Goal: Transaction & Acquisition: Purchase product/service

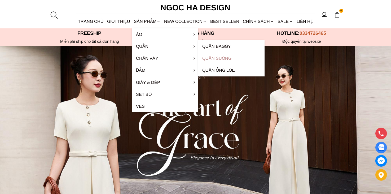
click at [220, 58] on link "Quần Suông" at bounding box center [231, 58] width 66 height 12
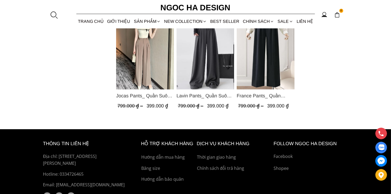
scroll to position [185, 0]
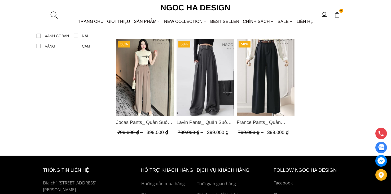
click at [274, 79] on img "Product image - France Pants_ Quần Suông 2 Ly Kèm Đai Q048" at bounding box center [265, 77] width 58 height 77
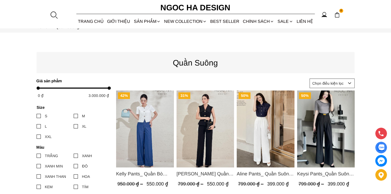
scroll to position [79, 0]
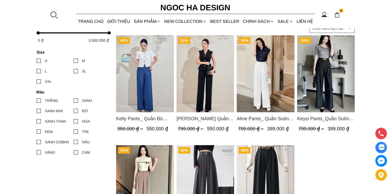
click at [200, 78] on img "Product image - Lara Pants_ Quần Suông Trắng Q059" at bounding box center [205, 73] width 58 height 77
click at [76, 141] on div at bounding box center [76, 142] width 4 height 4
click at [74, 142] on input "NÂU" at bounding box center [74, 142] width 0 height 0
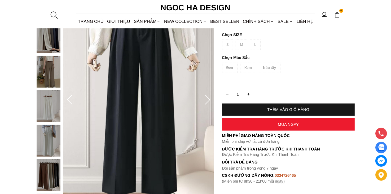
scroll to position [79, 0]
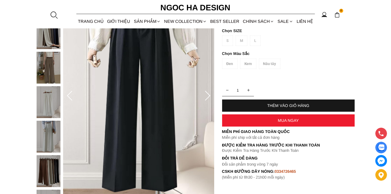
click at [50, 137] on img at bounding box center [49, 136] width 24 height 32
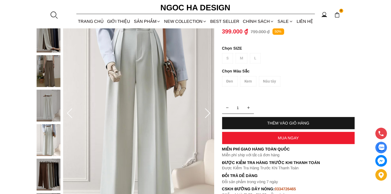
scroll to position [53, 0]
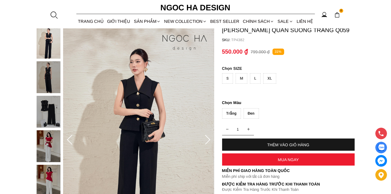
scroll to position [79, 0]
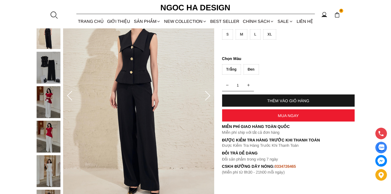
click at [48, 106] on img at bounding box center [49, 102] width 24 height 32
